Goal: Navigation & Orientation: Find specific page/section

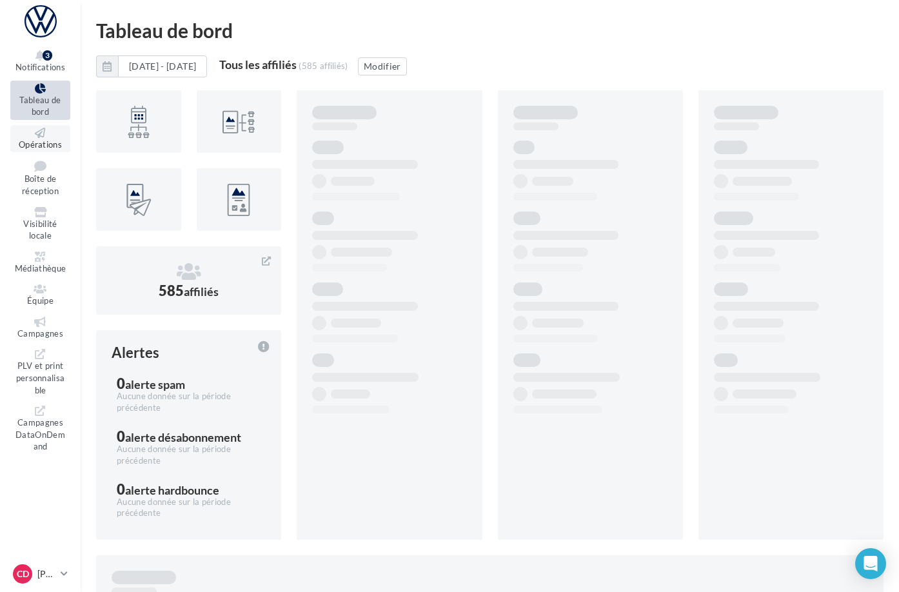
click at [61, 139] on span "Opérations" at bounding box center [40, 144] width 43 height 10
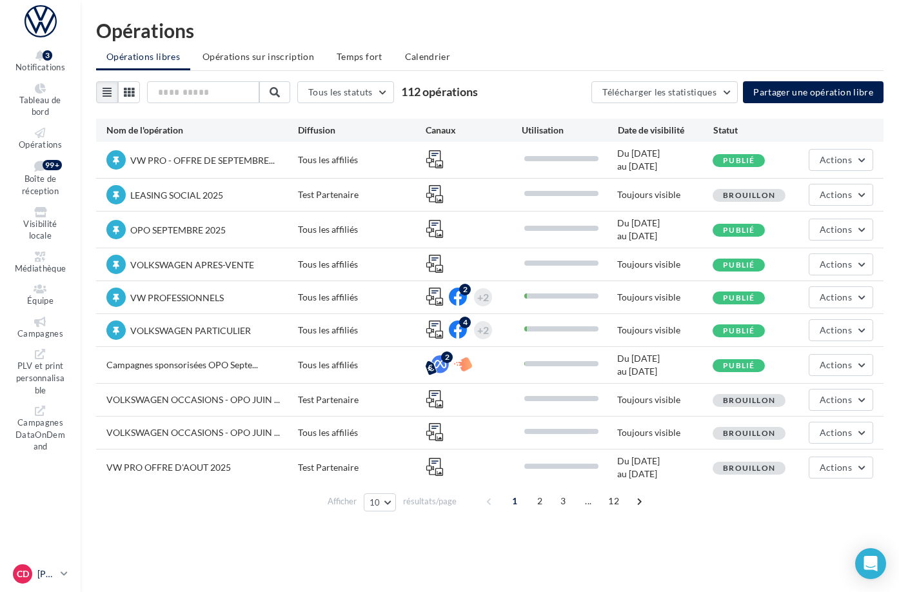
click at [68, 570] on icon at bounding box center [64, 573] width 7 height 11
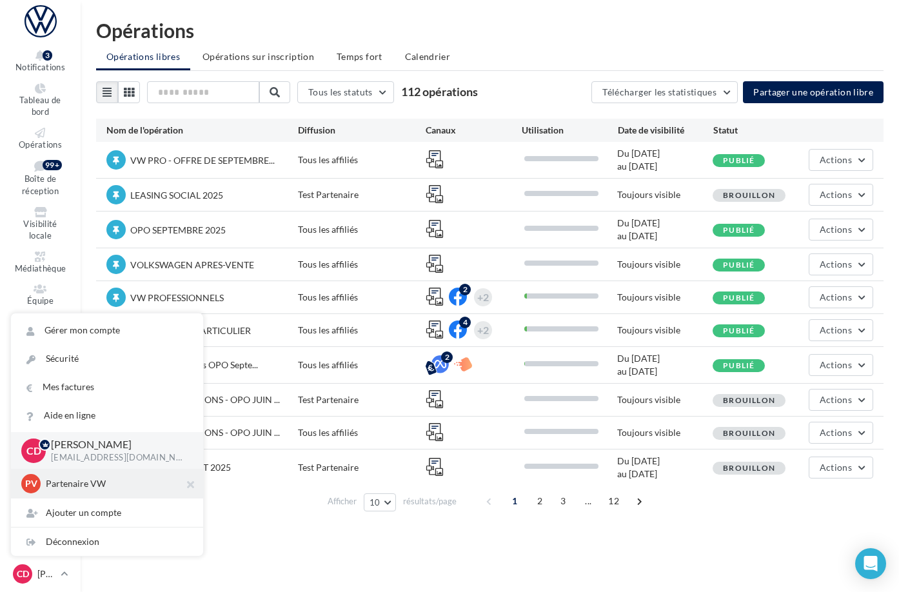
click at [99, 479] on p "Partenaire VW" at bounding box center [117, 483] width 142 height 13
